Goal: Task Accomplishment & Management: Manage account settings

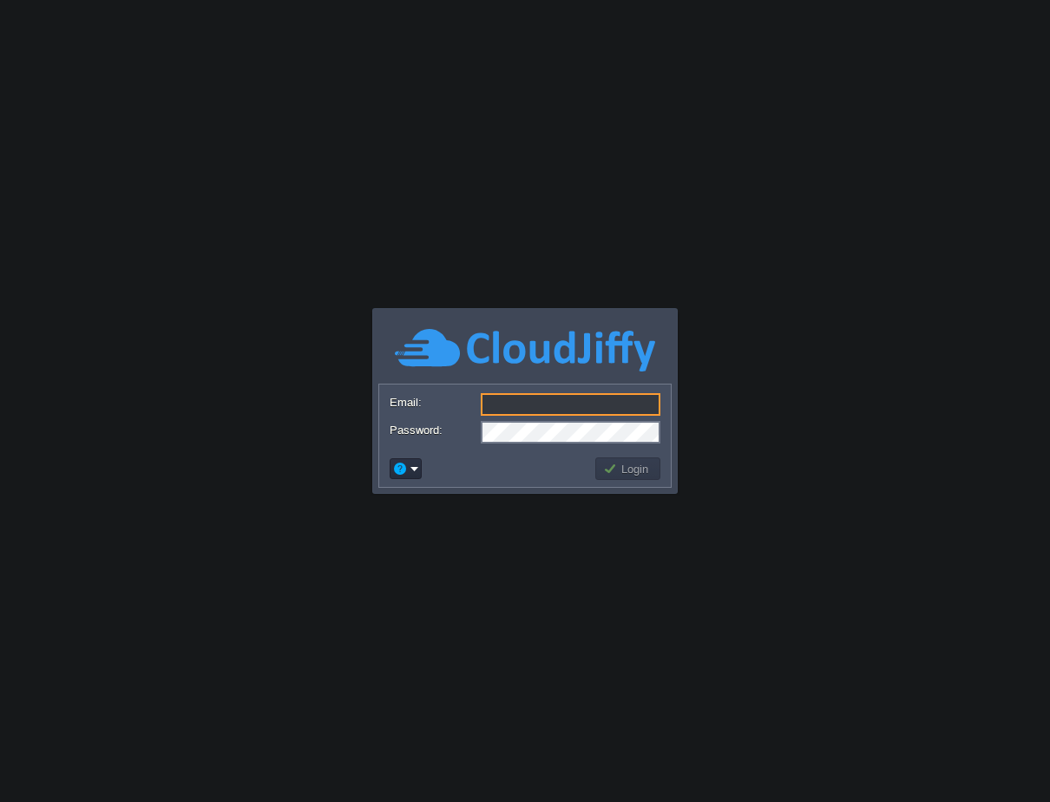
type input "[EMAIL_ADDRESS][DOMAIN_NAME]"
click at [621, 461] on button "Login" at bounding box center [628, 469] width 50 height 16
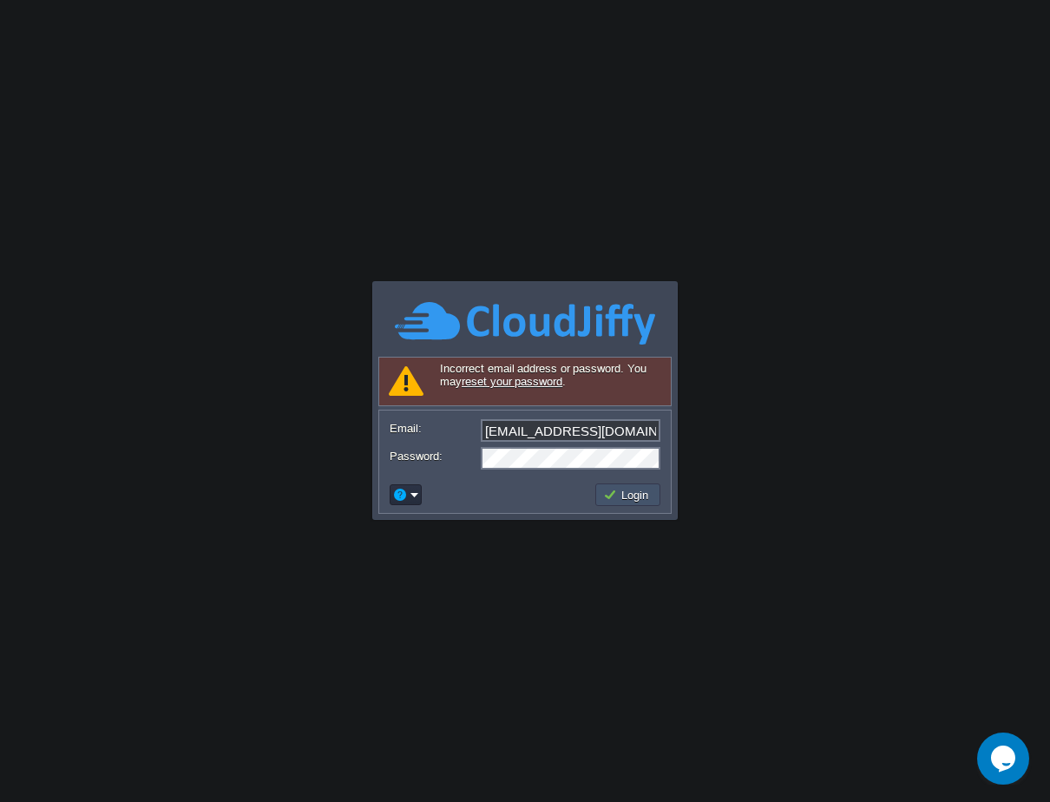
click at [629, 487] on button "Login" at bounding box center [628, 495] width 50 height 16
click at [617, 492] on button "Login" at bounding box center [628, 495] width 50 height 16
click at [634, 490] on button "Login" at bounding box center [628, 495] width 50 height 16
click at [536, 485] on td at bounding box center [490, 495] width 206 height 28
click at [636, 490] on button "Login" at bounding box center [628, 495] width 50 height 16
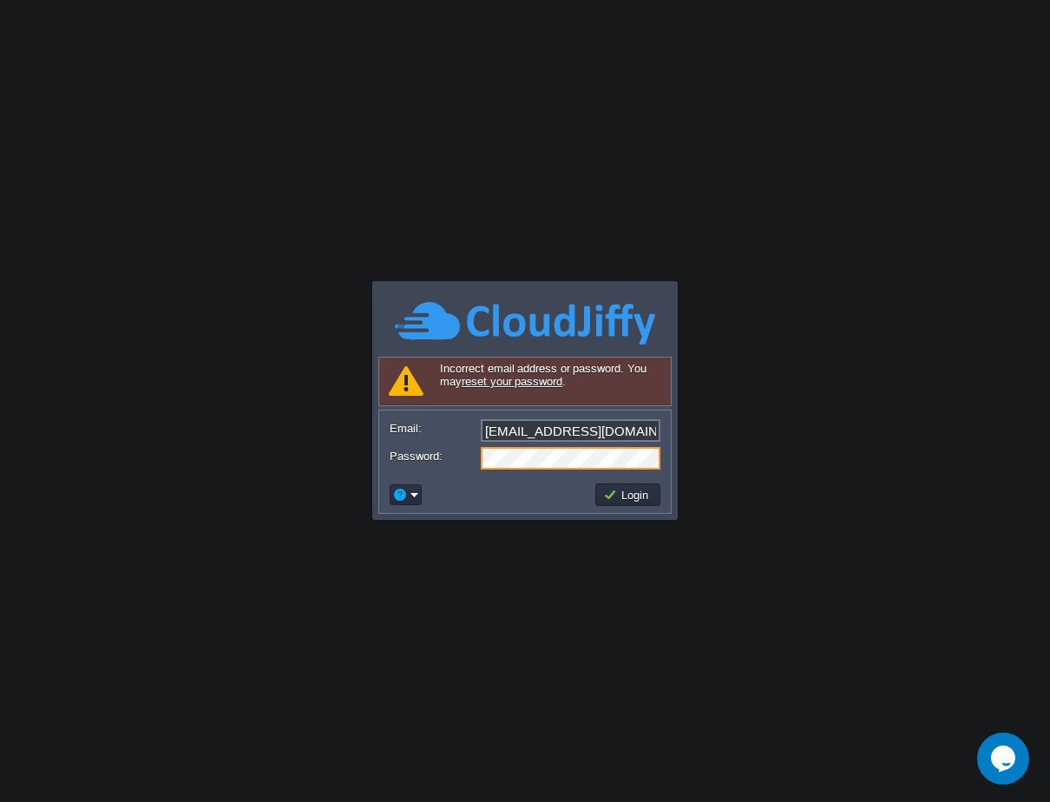
click at [528, 372] on div "Incorrect email address or password. You may reset your password ." at bounding box center [525, 381] width 293 height 49
click at [527, 383] on link "reset your password" at bounding box center [512, 381] width 101 height 13
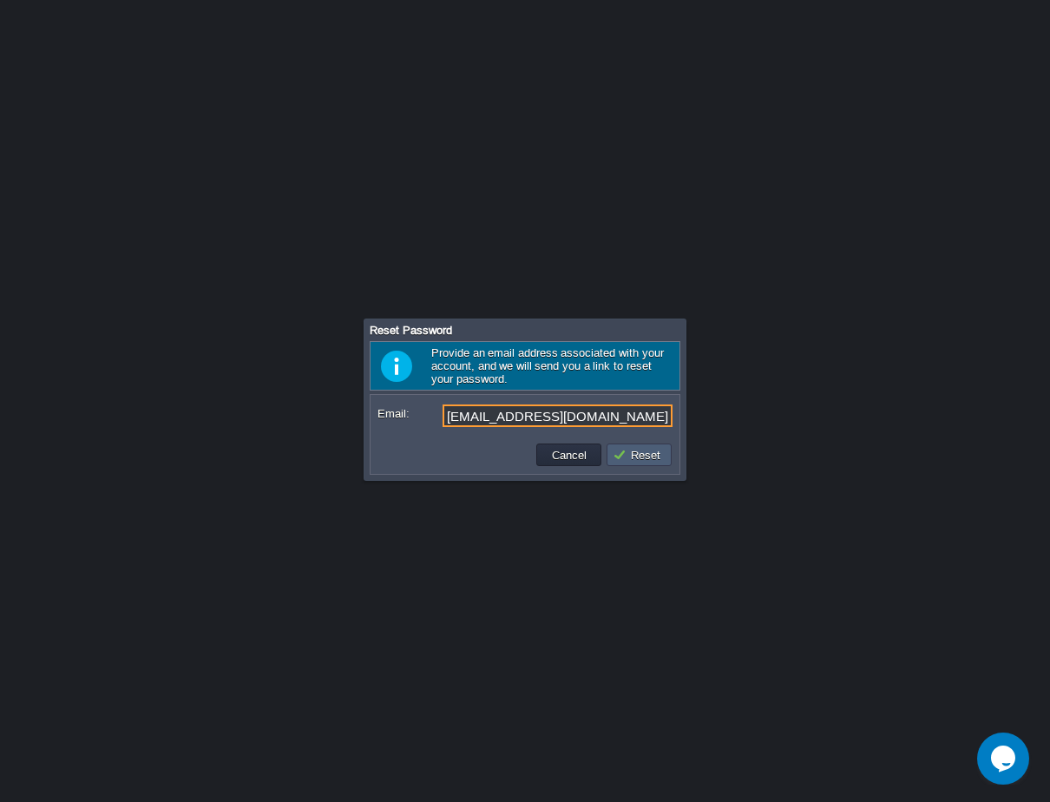
click at [635, 448] on button "Reset" at bounding box center [639, 455] width 53 height 16
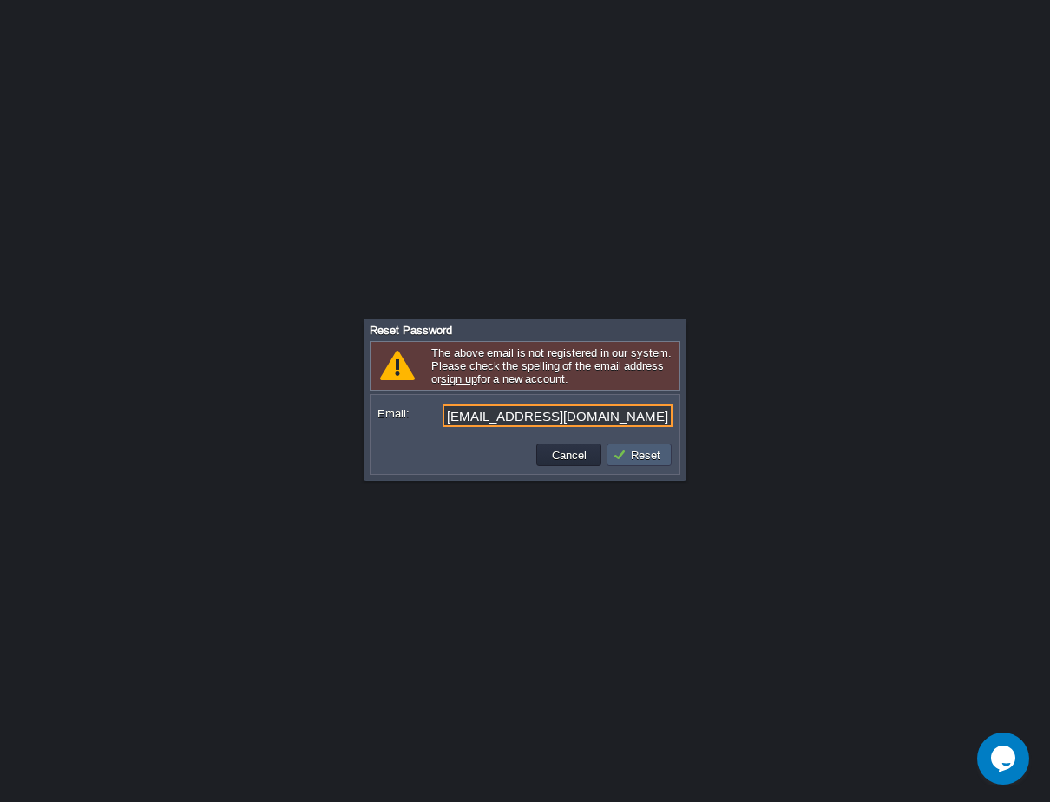
click at [617, 451] on button "Reset" at bounding box center [639, 455] width 53 height 16
click at [515, 417] on input "[EMAIL_ADDRESS][DOMAIN_NAME]" at bounding box center [558, 416] width 230 height 23
drag, startPoint x: 584, startPoint y: 417, endPoint x: 416, endPoint y: 399, distance: 169.3
click at [416, 399] on form "Email: [EMAIL_ADDRESS][DOMAIN_NAME]" at bounding box center [525, 416] width 307 height 41
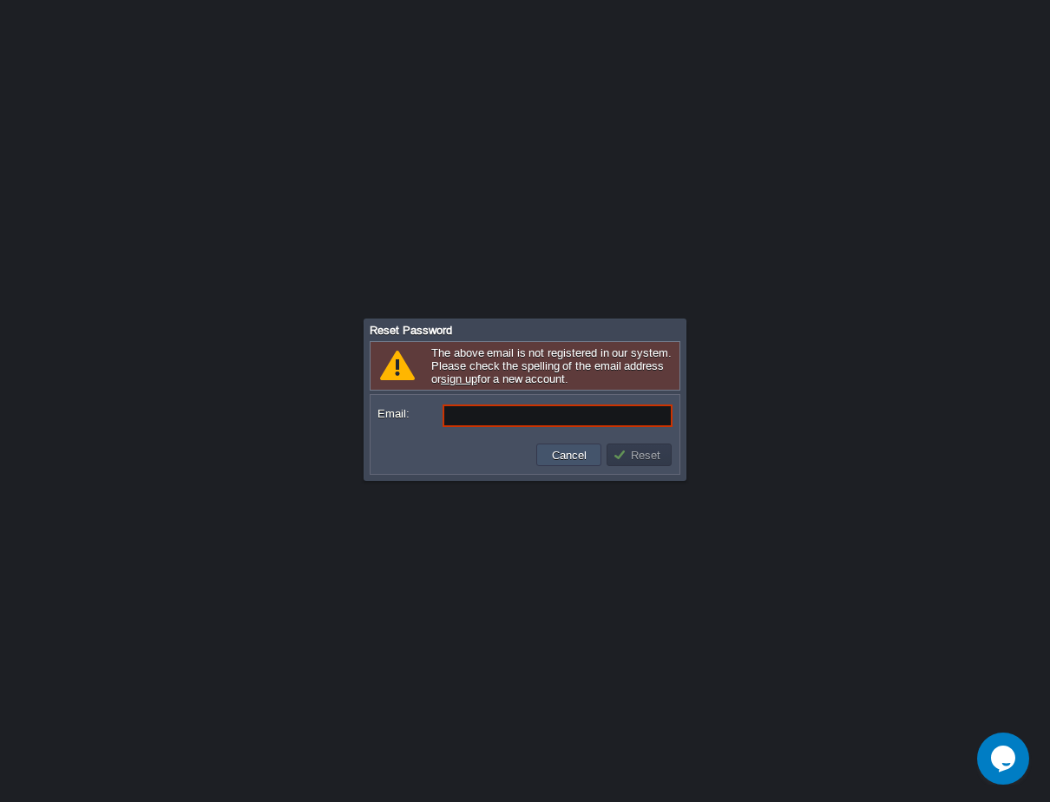
click at [558, 452] on button "Cancel" at bounding box center [569, 455] width 45 height 16
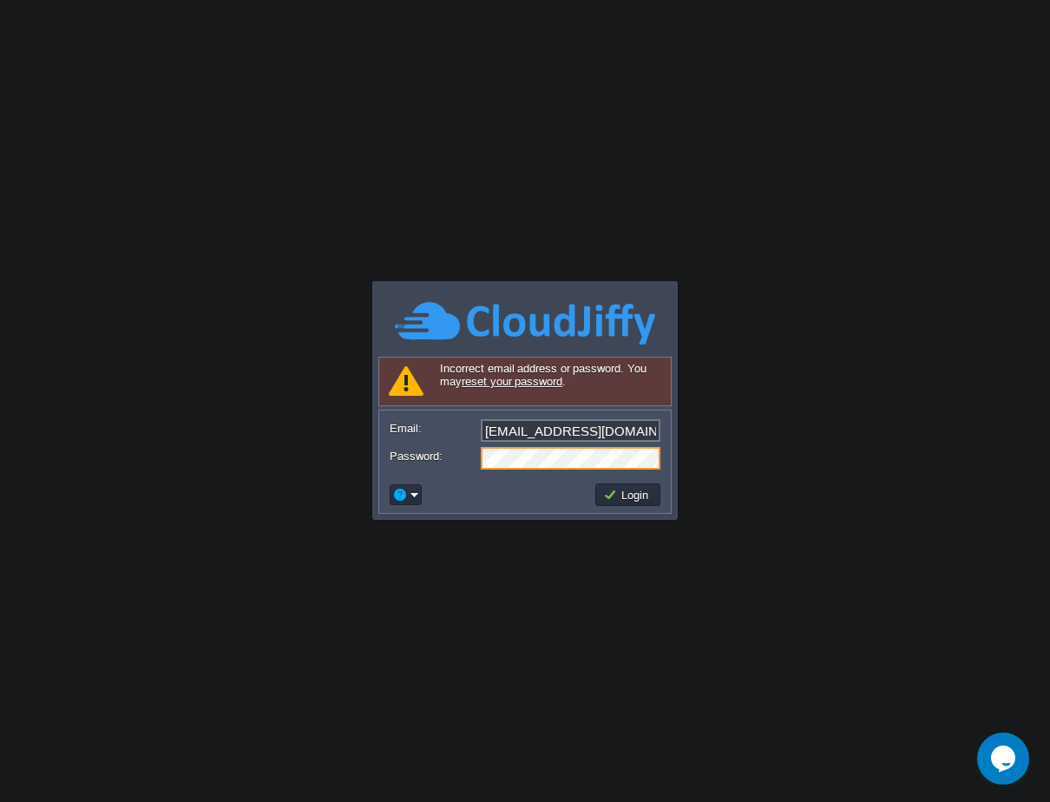
click at [560, 418] on form "Email: [EMAIL_ADDRESS][DOMAIN_NAME] Password:" at bounding box center [525, 444] width 292 height 66
click at [525, 427] on input "[EMAIL_ADDRESS][DOMAIN_NAME]" at bounding box center [571, 430] width 180 height 23
click at [491, 431] on input "[EMAIL_ADDRESS][DOMAIN_NAME]" at bounding box center [571, 430] width 180 height 23
type input "[EMAIL_ADDRESS][DOMAIN_NAME]"
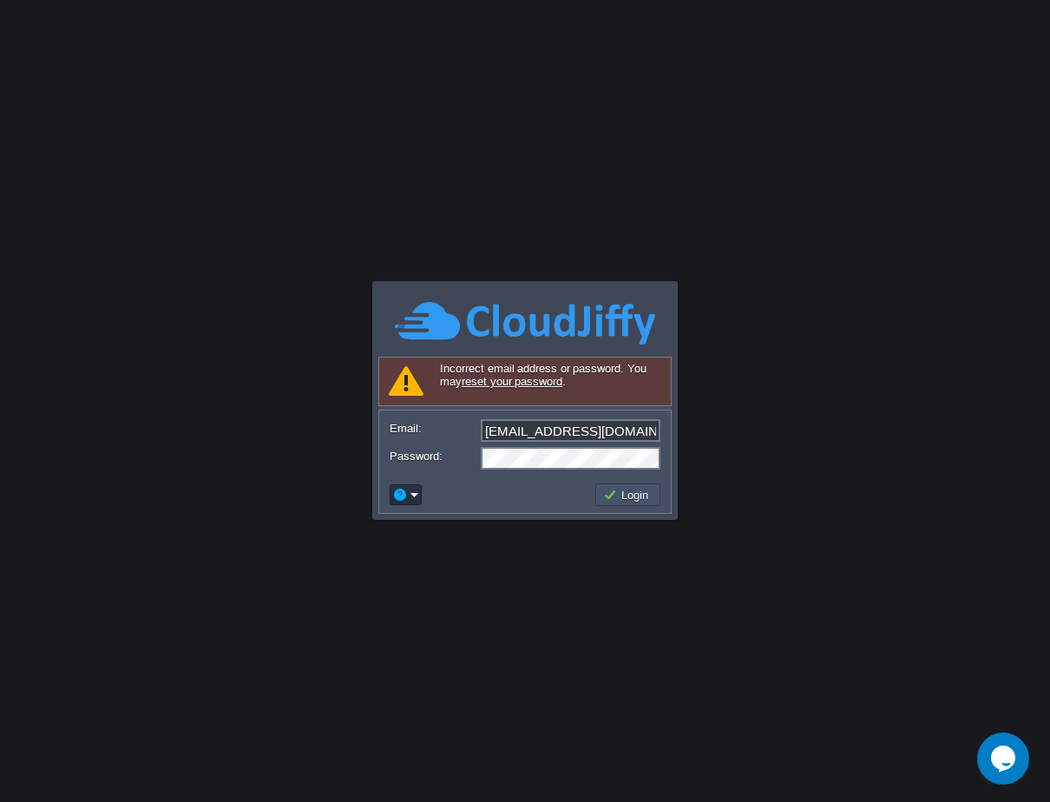
click at [637, 498] on button "Login" at bounding box center [628, 495] width 50 height 16
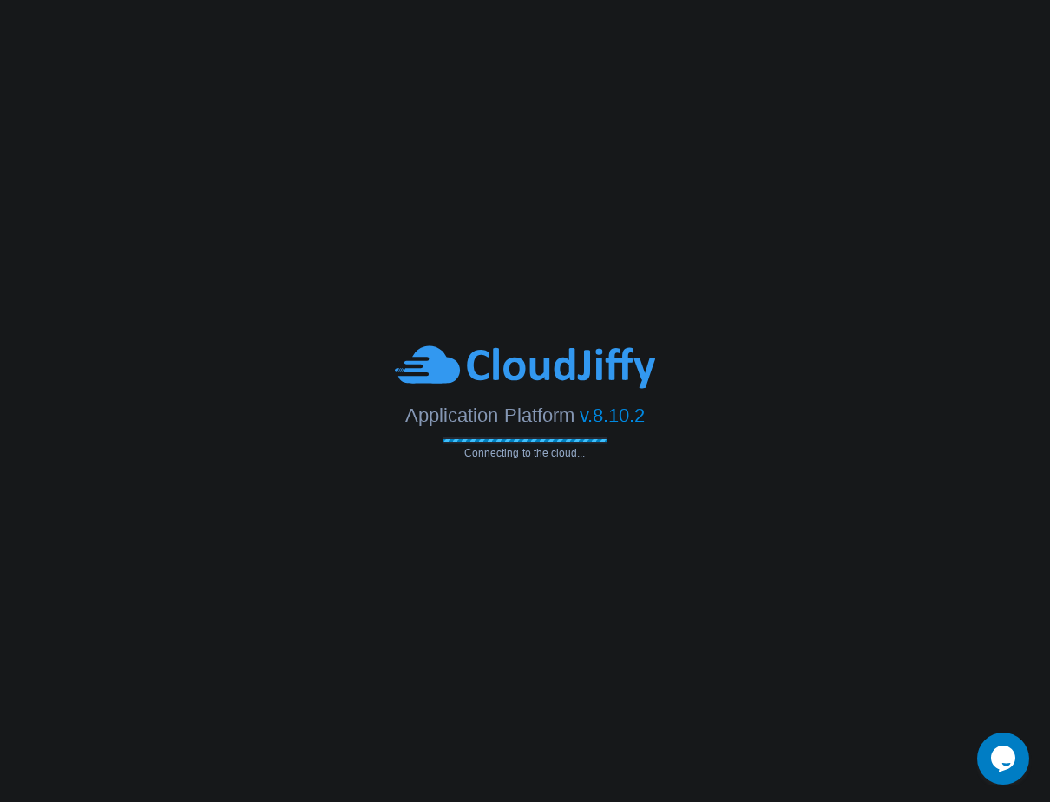
click at [720, 131] on body "Application Platform v.8.10.2 Connecting to the cloud... Incorrect email addres…" at bounding box center [525, 401] width 1050 height 802
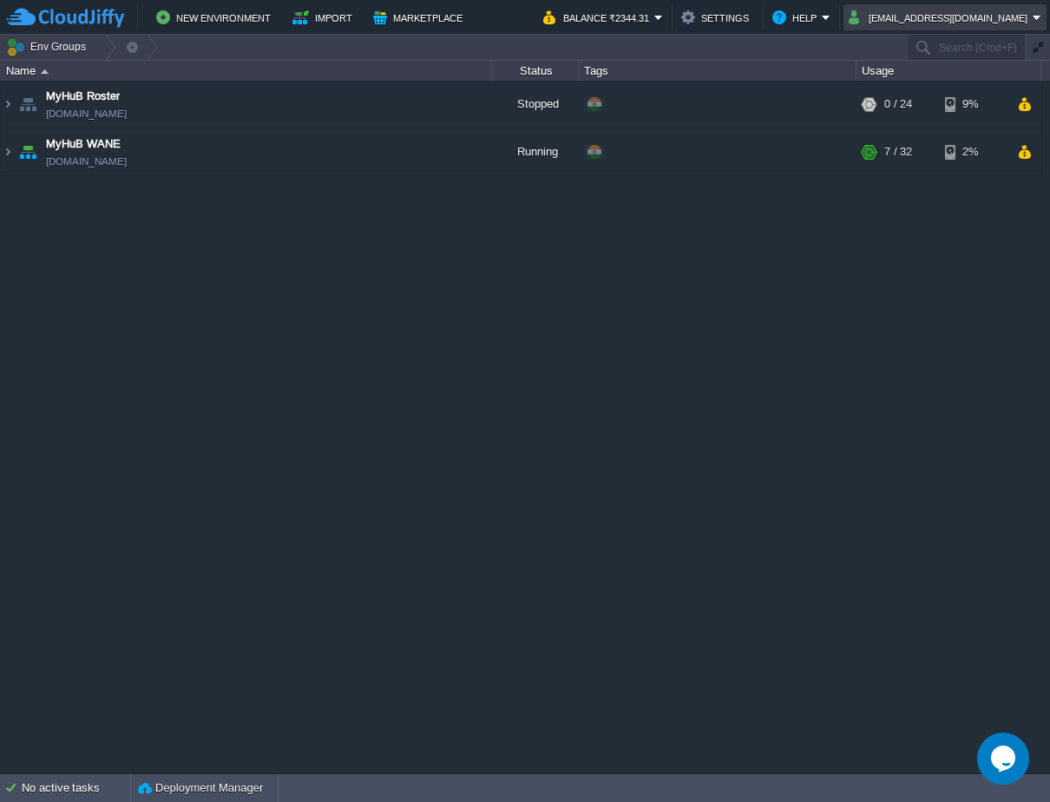
click at [977, 16] on button "[EMAIL_ADDRESS][DOMAIN_NAME]" at bounding box center [941, 17] width 184 height 21
click at [953, 38] on span "Settings" at bounding box center [945, 42] width 42 height 13
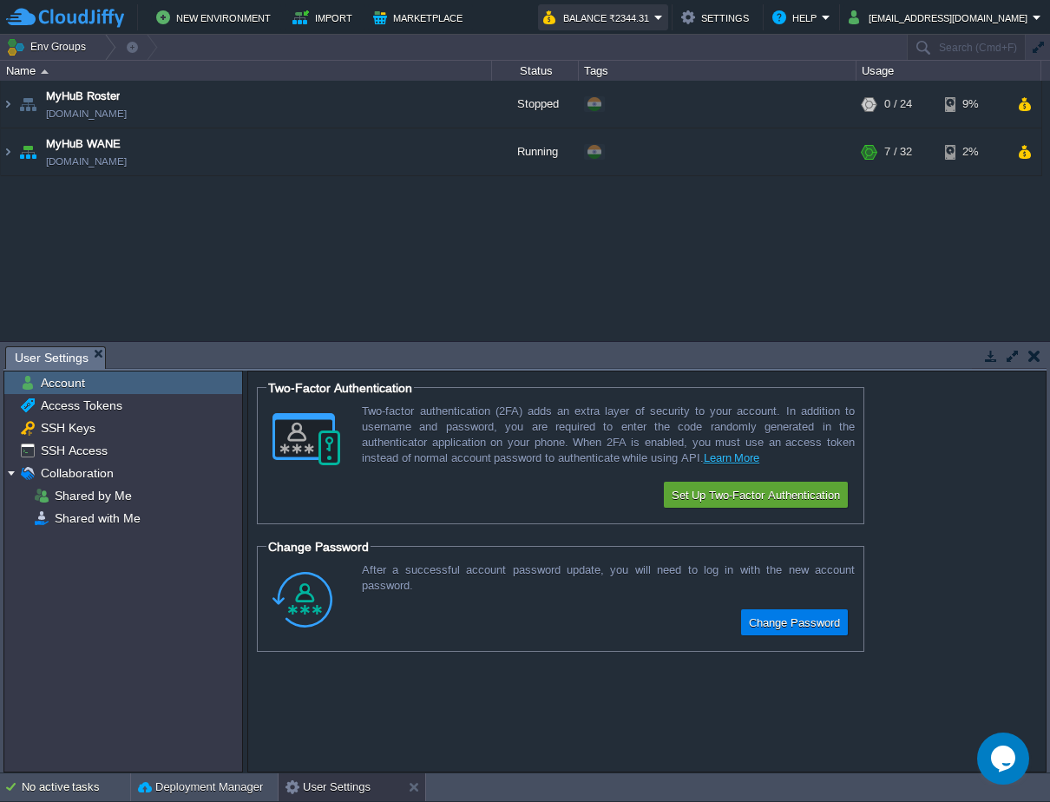
click at [655, 18] on button "Balance ₹2344.31" at bounding box center [598, 17] width 111 height 21
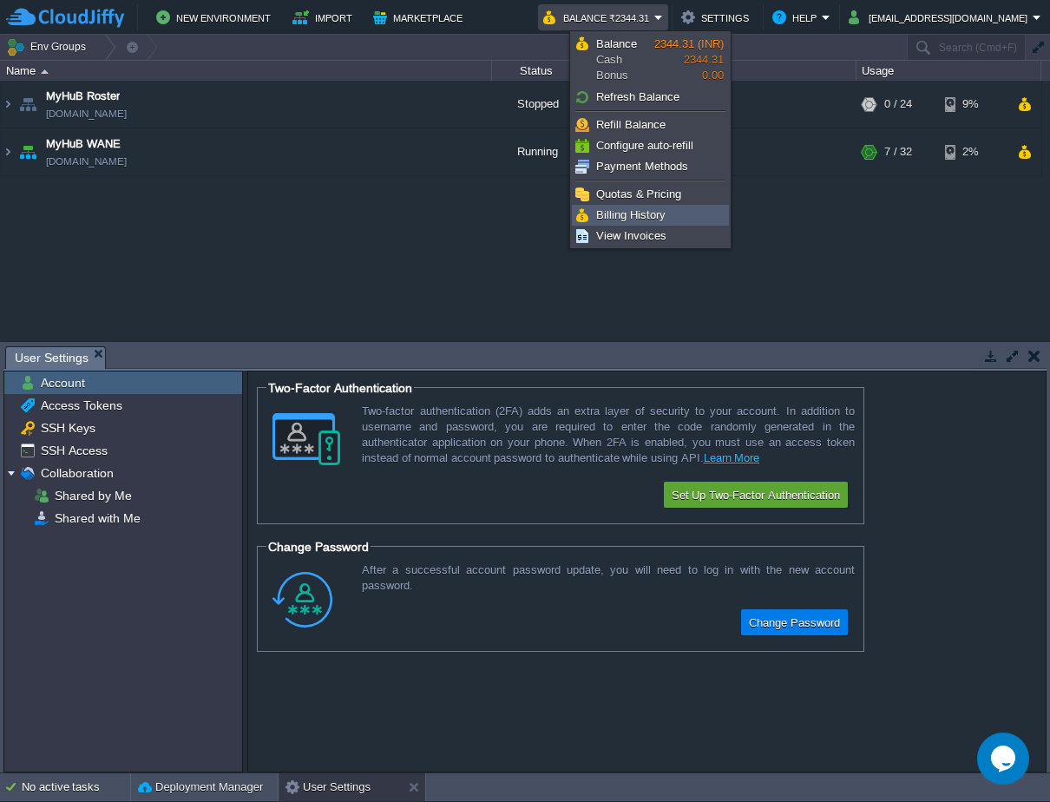
click at [625, 216] on span "Billing History" at bounding box center [630, 214] width 69 height 13
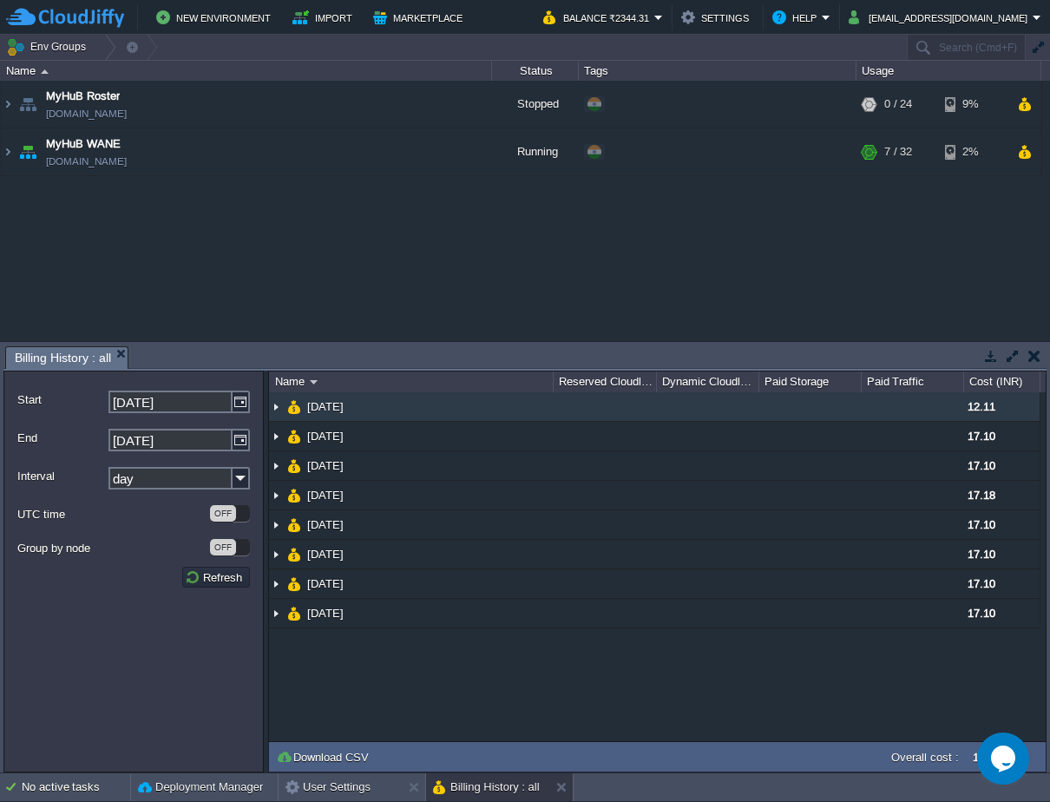
click at [275, 410] on img at bounding box center [276, 406] width 14 height 29
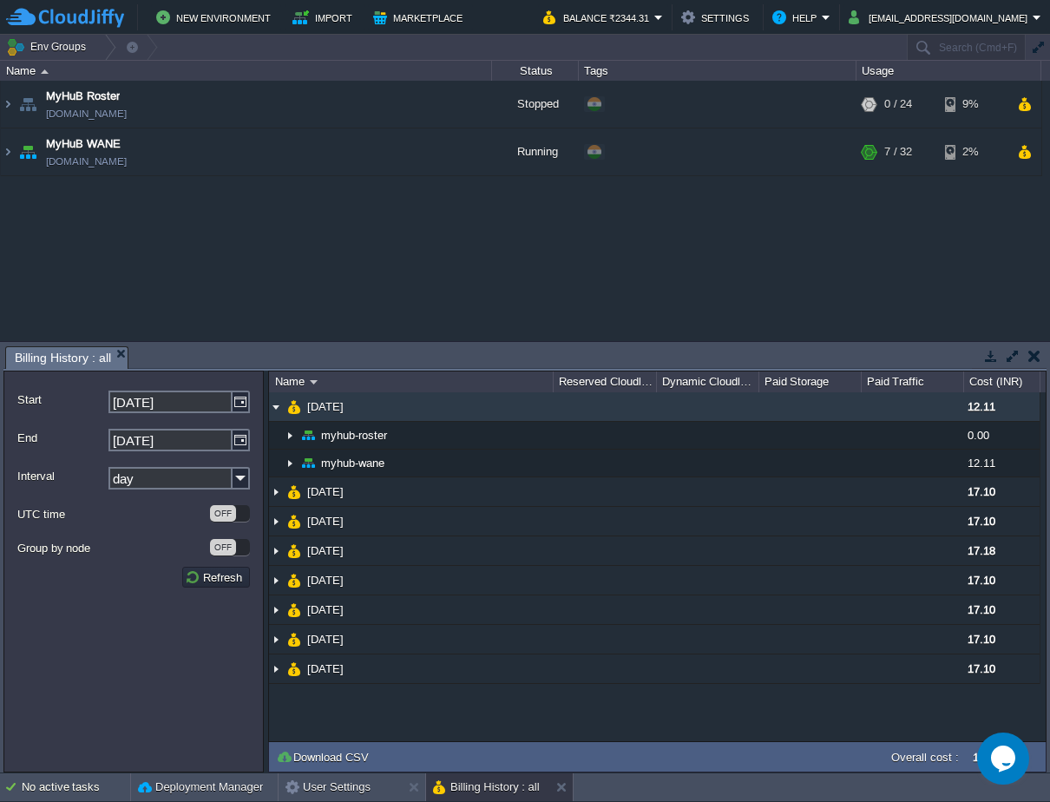
click at [277, 408] on img at bounding box center [276, 406] width 14 height 29
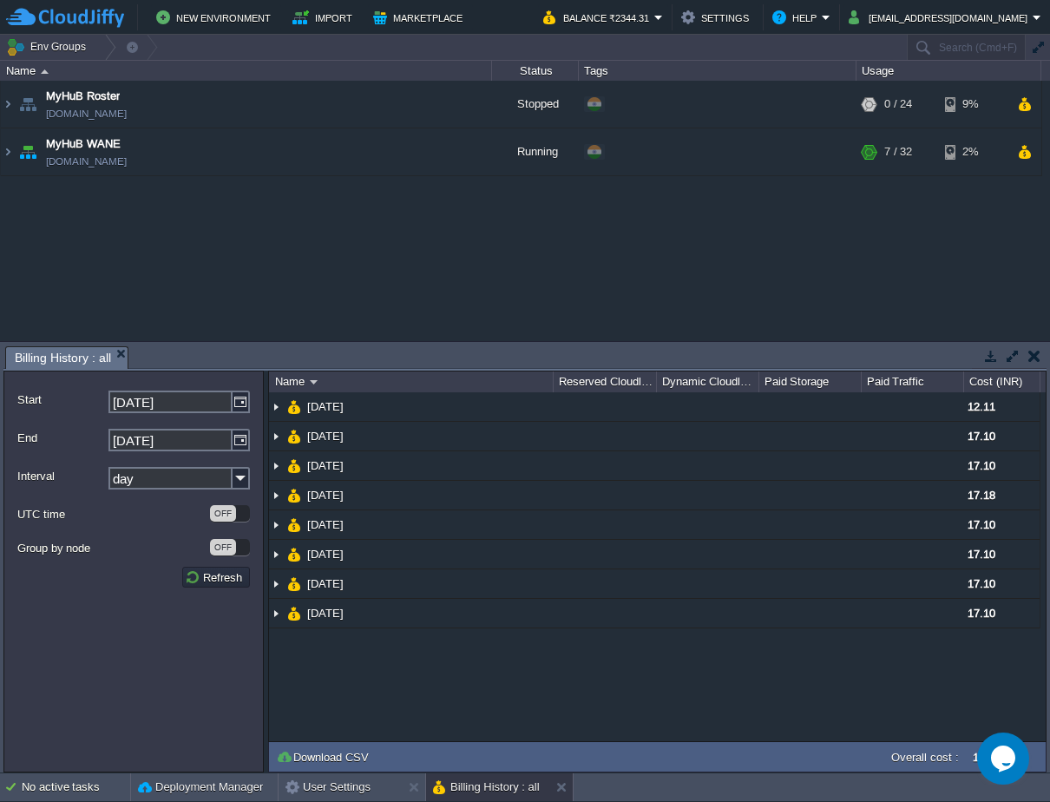
click at [237, 547] on div "OFF" at bounding box center [230, 547] width 40 height 16
click at [221, 554] on div "ON" at bounding box center [230, 547] width 40 height 16
click at [237, 479] on img at bounding box center [241, 478] width 17 height 23
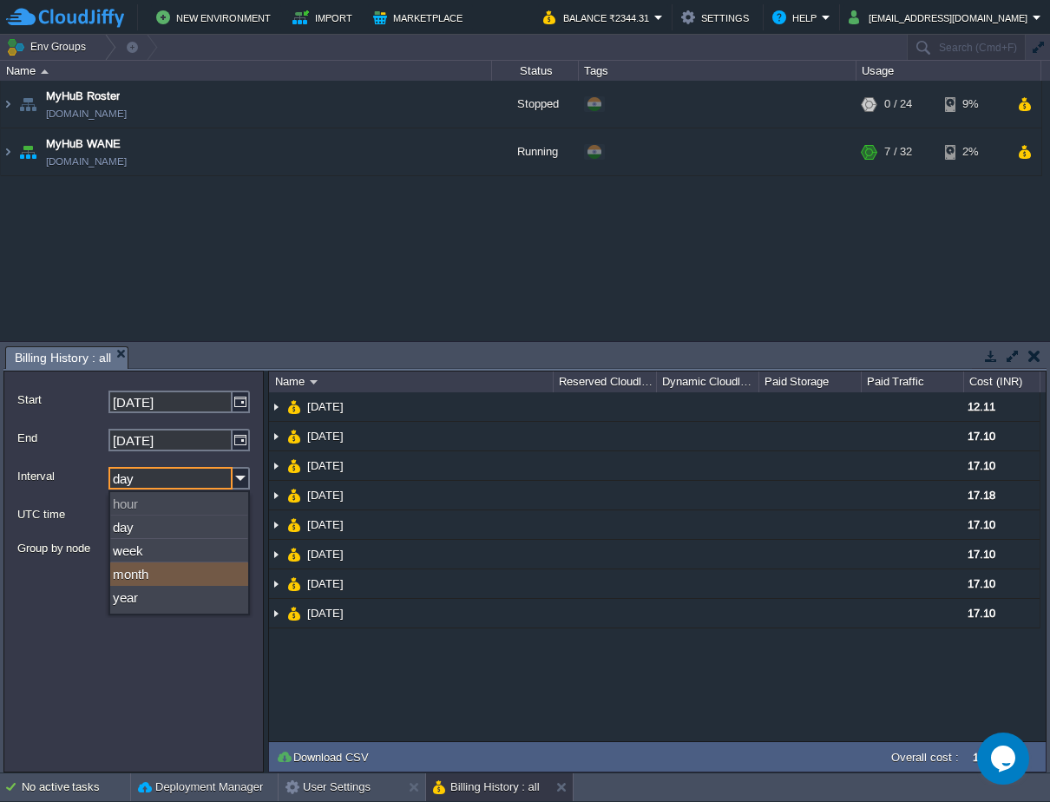
click at [167, 576] on div "month" at bounding box center [179, 574] width 138 height 23
type input "month"
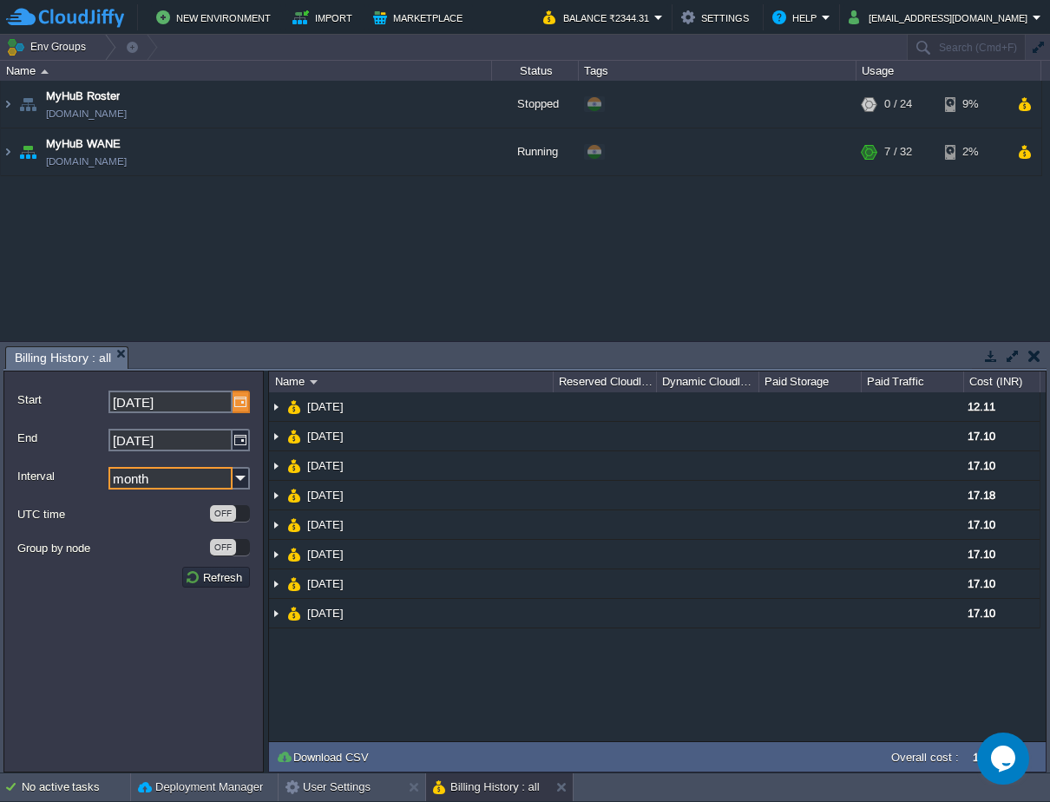
click at [240, 409] on img at bounding box center [241, 402] width 17 height 23
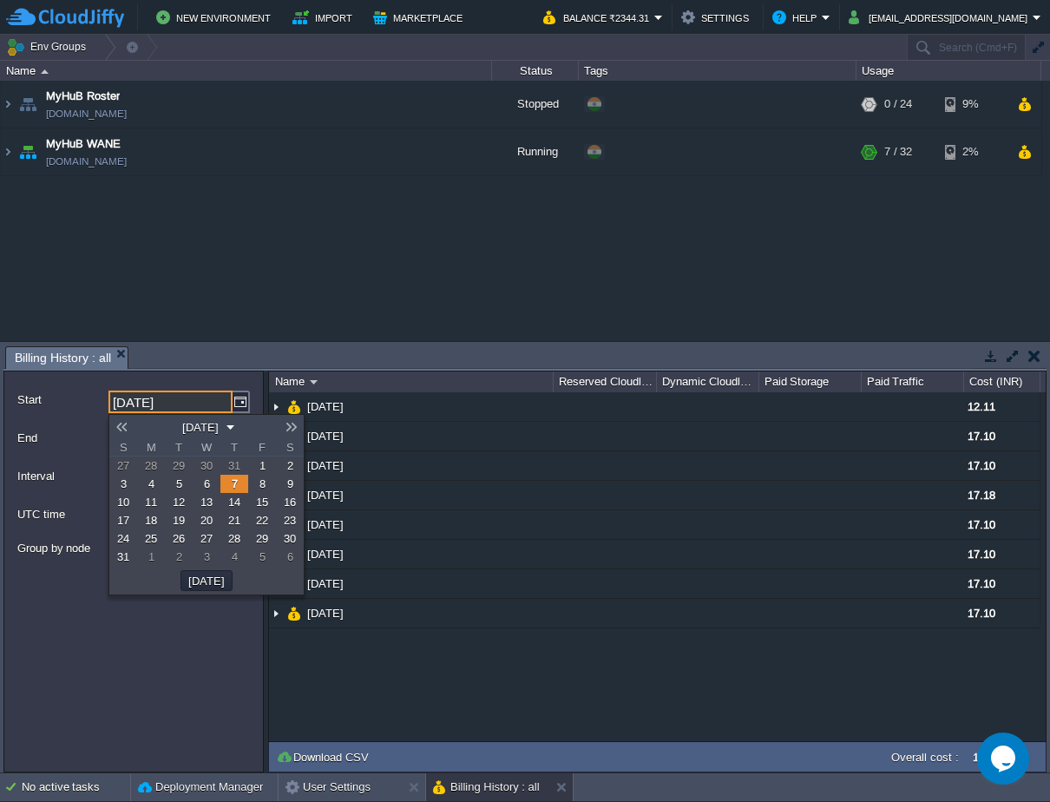
click at [122, 427] on link at bounding box center [121, 427] width 24 height 14
click at [126, 424] on link at bounding box center [121, 427] width 24 height 14
click at [180, 468] on span "1" at bounding box center [179, 465] width 6 height 13
type input "[DATE]"
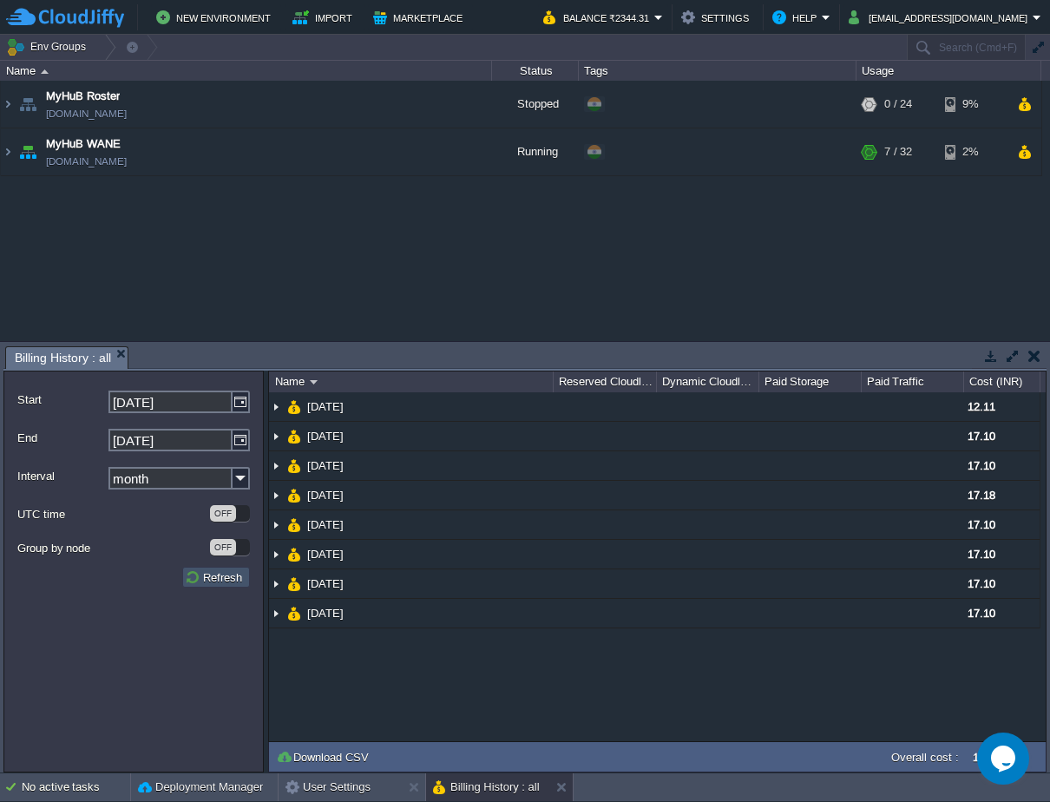
click at [227, 585] on button "Refresh" at bounding box center [216, 577] width 63 height 16
